Goal: Navigation & Orientation: Find specific page/section

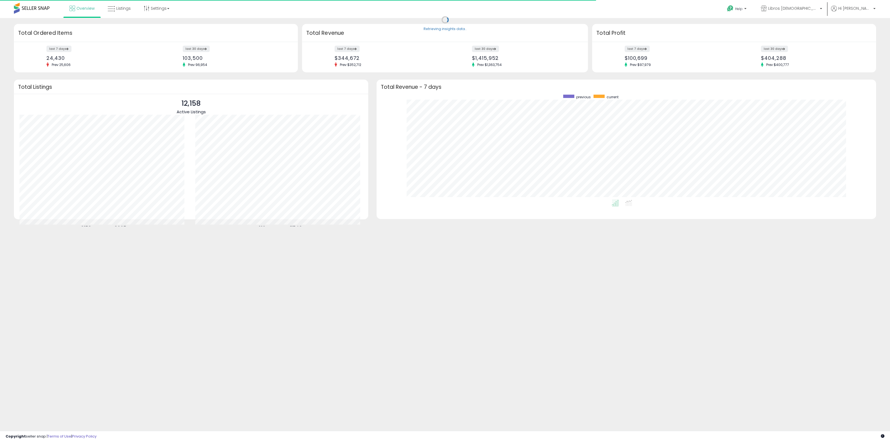
scroll to position [105, 488]
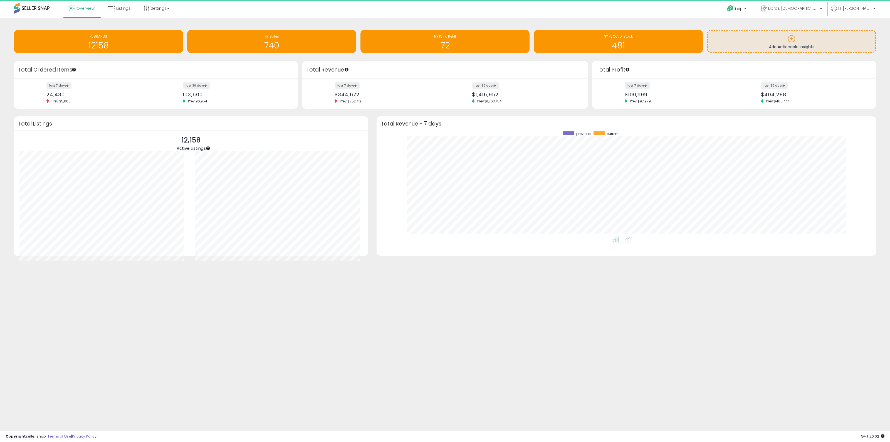
drag, startPoint x: 130, startPoint y: 24, endPoint x: 130, endPoint y: 18, distance: 6.1
click at [130, 24] on div "Retrieving insights data.. PL BRANDS 12158 NY Sales 740 NY PL To Refill 72" at bounding box center [445, 42] width 870 height 37
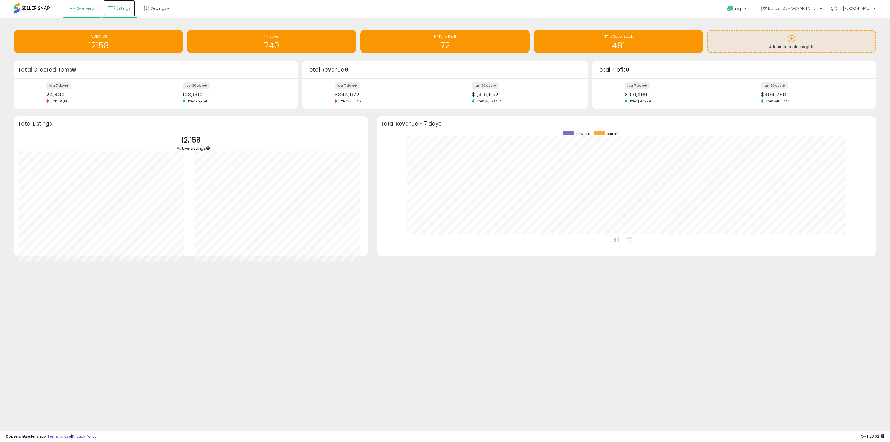
click at [130, 13] on link "Listings" at bounding box center [118, 8] width 31 height 17
